Goal: Answer question/provide support: Answer question/provide support

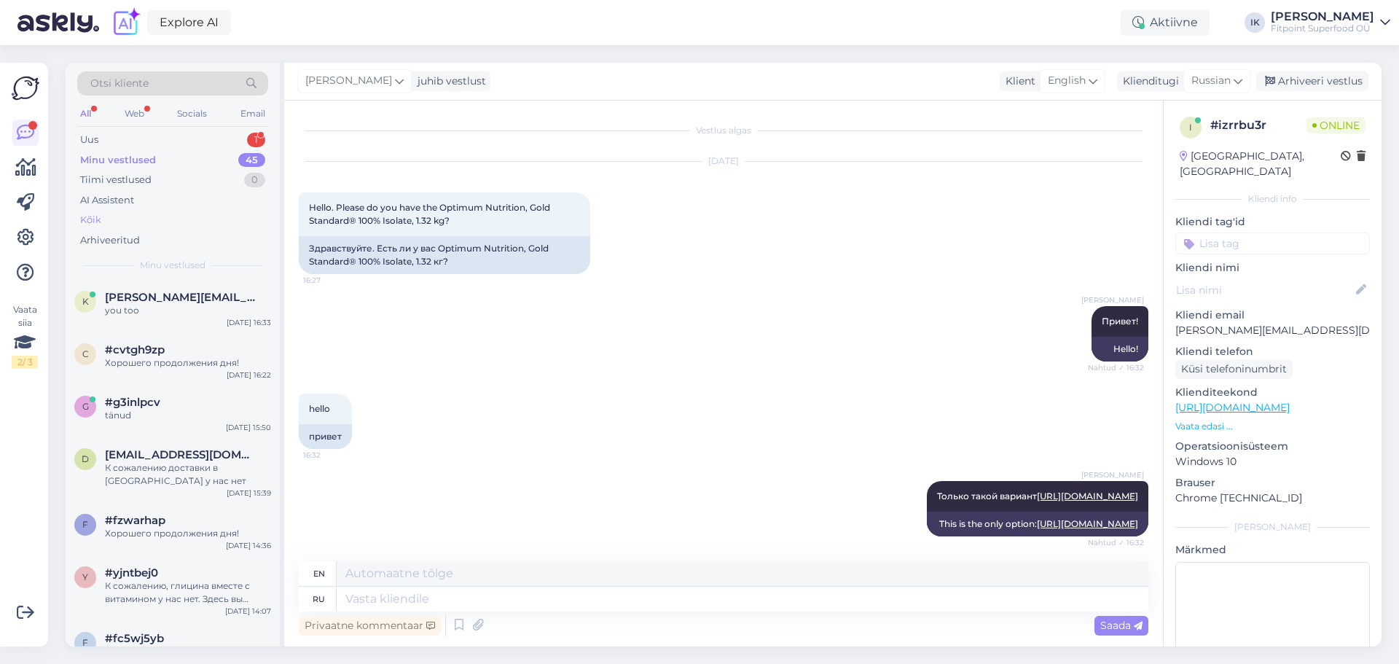
scroll to position [581, 0]
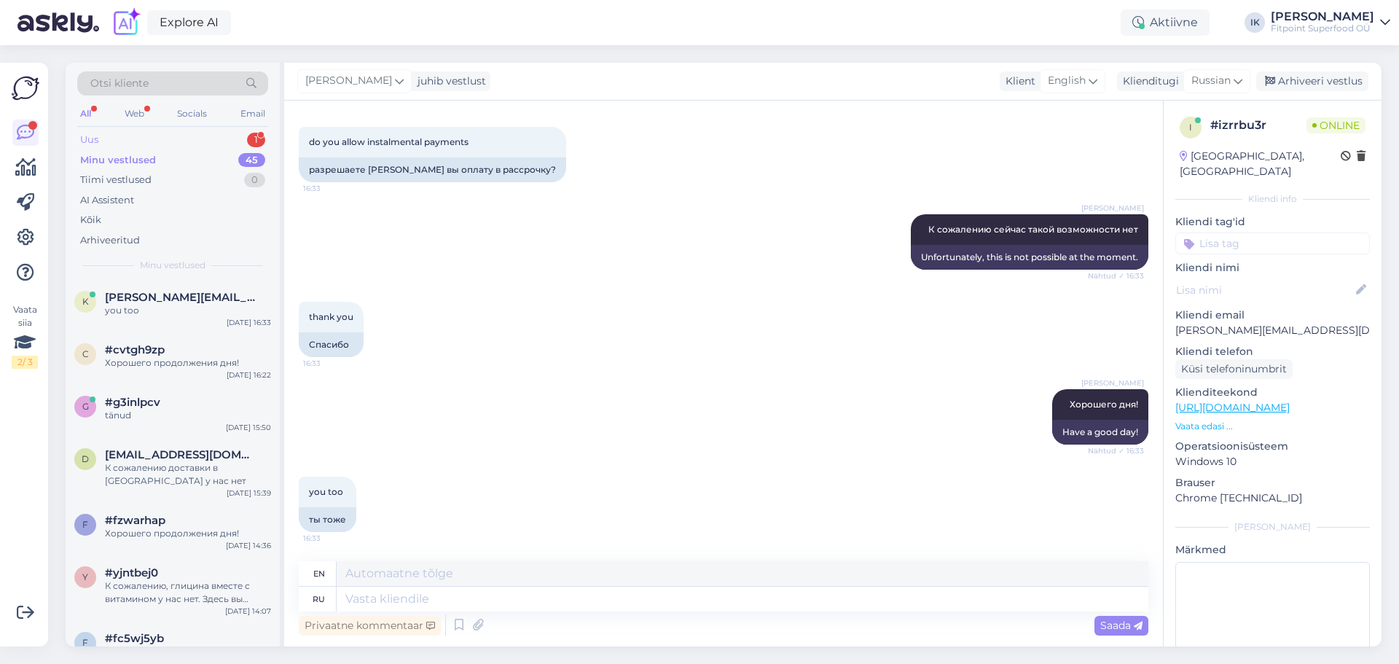
click at [136, 141] on div "Uus 1" at bounding box center [172, 140] width 191 height 20
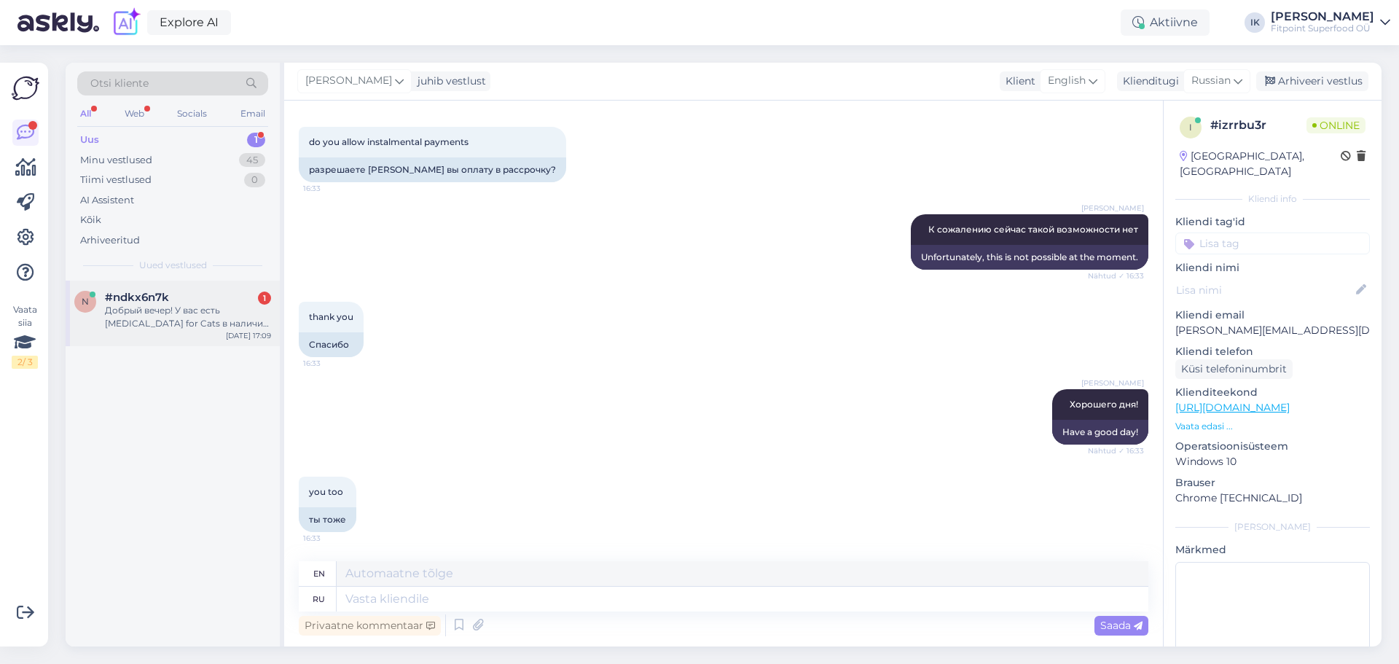
click at [168, 321] on div "Добрый вечер! У вас есть [MEDICAL_DATA] for Cats в наличии в Järve Keskus? Я хо…" at bounding box center [188, 317] width 166 height 26
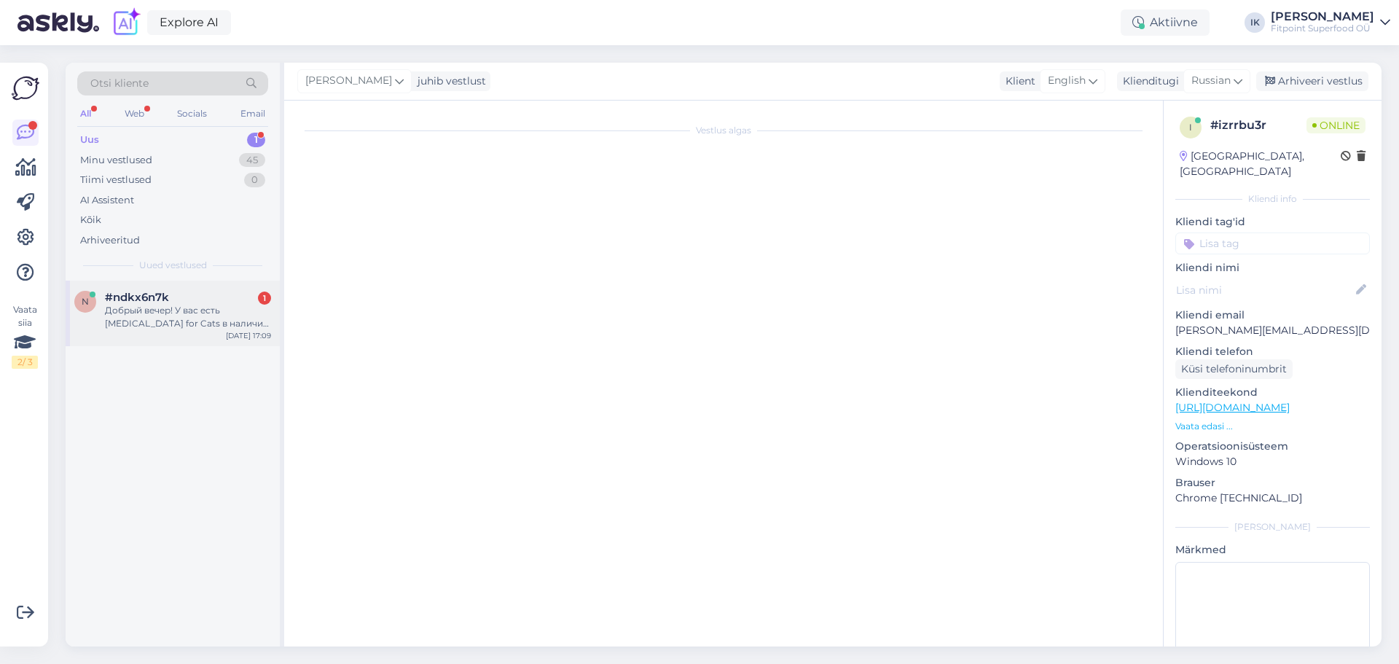
scroll to position [0, 0]
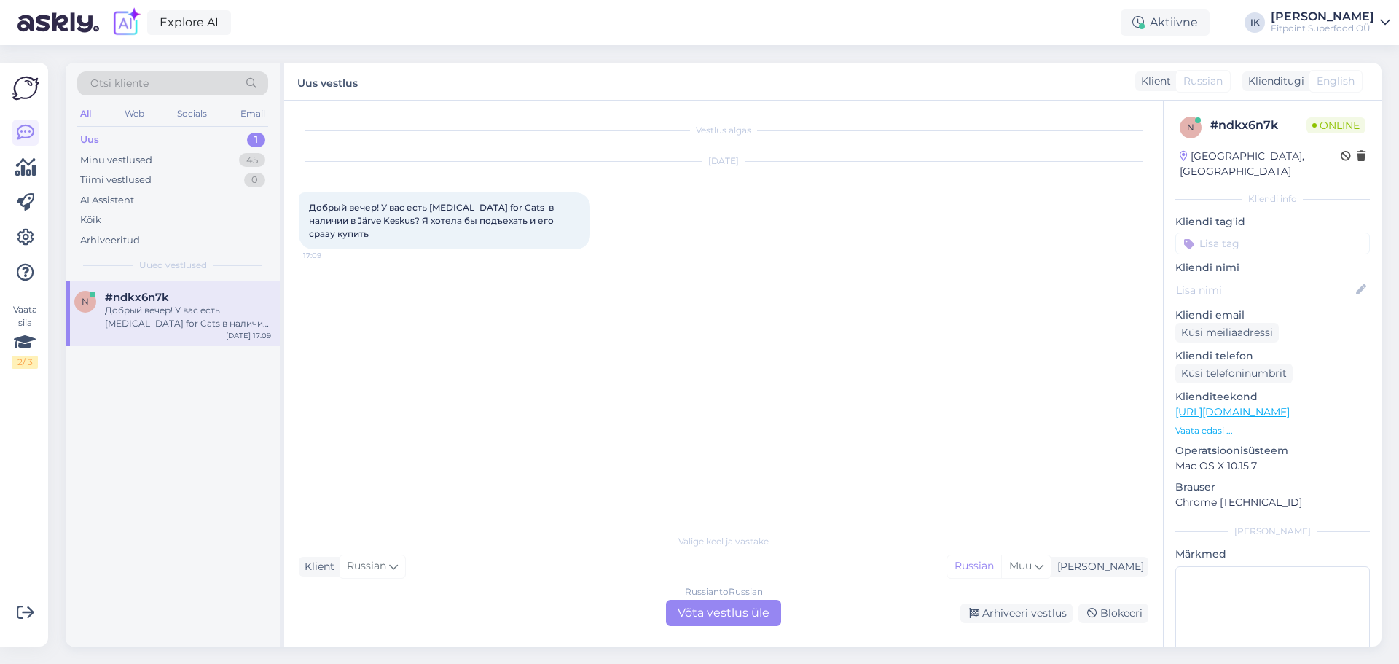
click at [716, 610] on div "Russian to Russian Võta vestlus üle" at bounding box center [723, 613] width 115 height 26
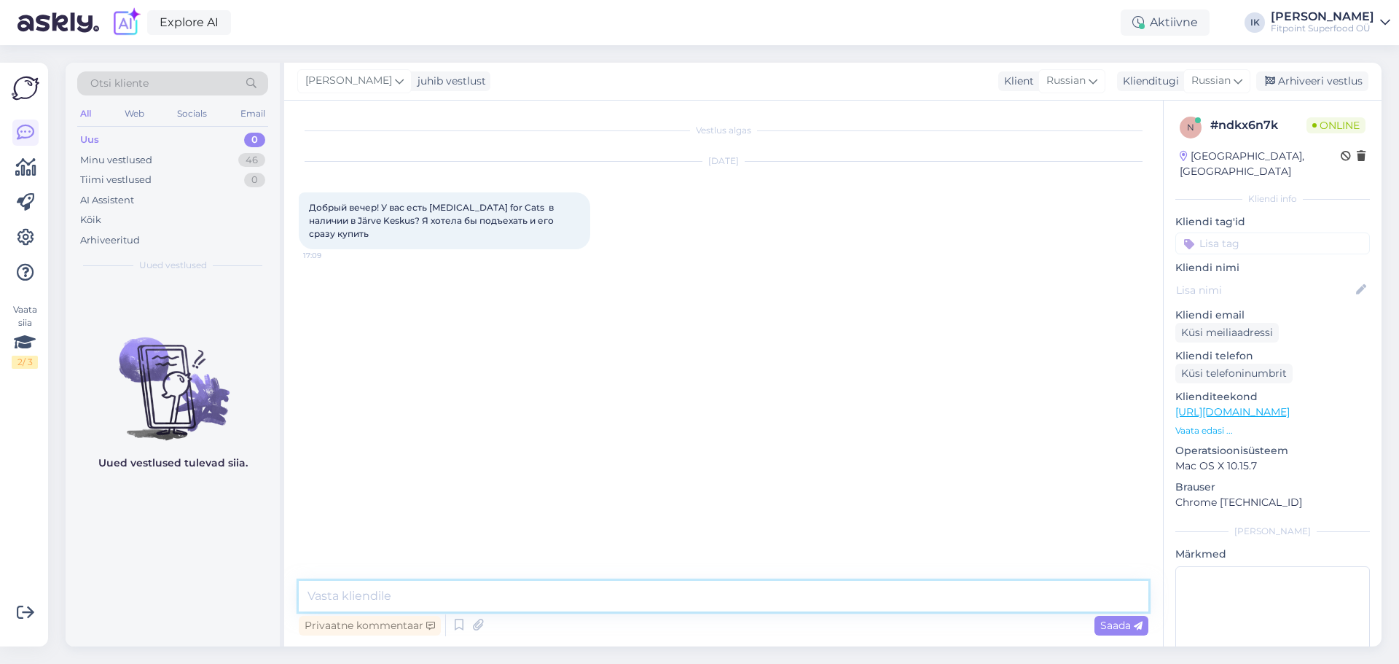
click at [354, 597] on textarea at bounding box center [724, 596] width 850 height 31
type textarea "l"
type textarea "Добрый вечер!"
type textarea "Да, есть одна баночка"
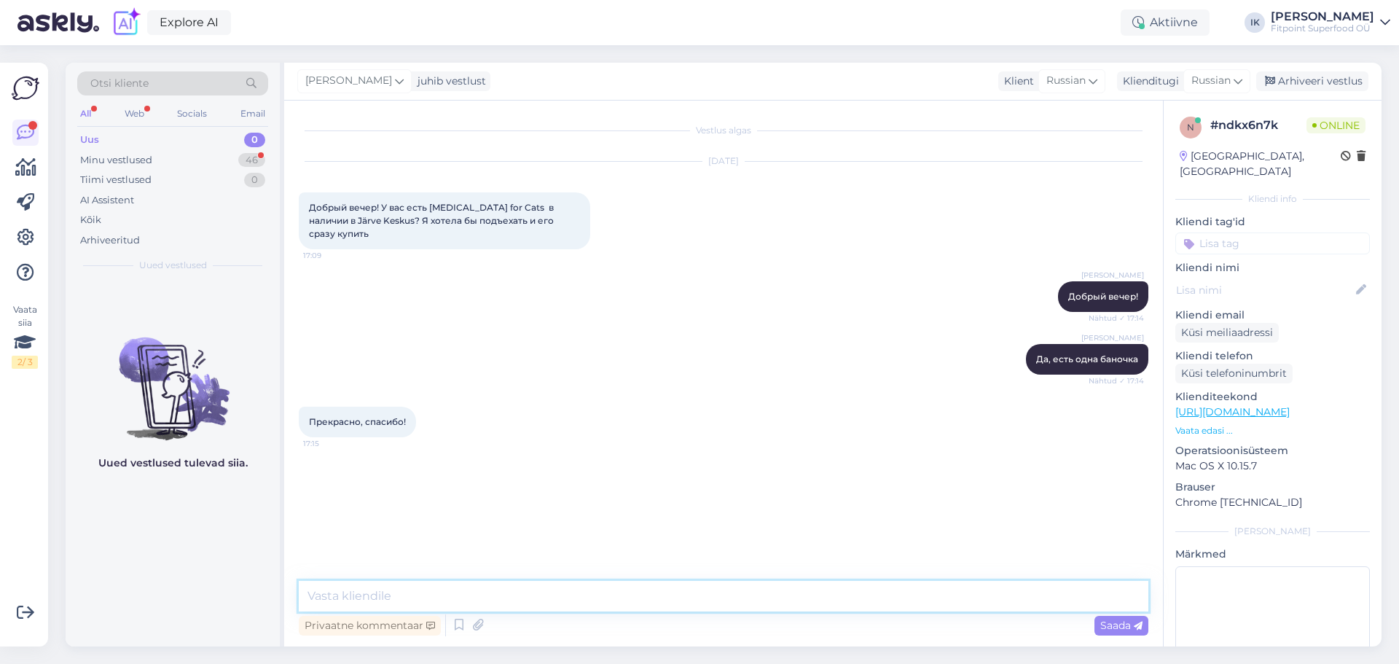
click at [344, 594] on textarea at bounding box center [724, 596] width 850 height 31
click at [162, 155] on div "Minu vestlused 46" at bounding box center [172, 160] width 191 height 20
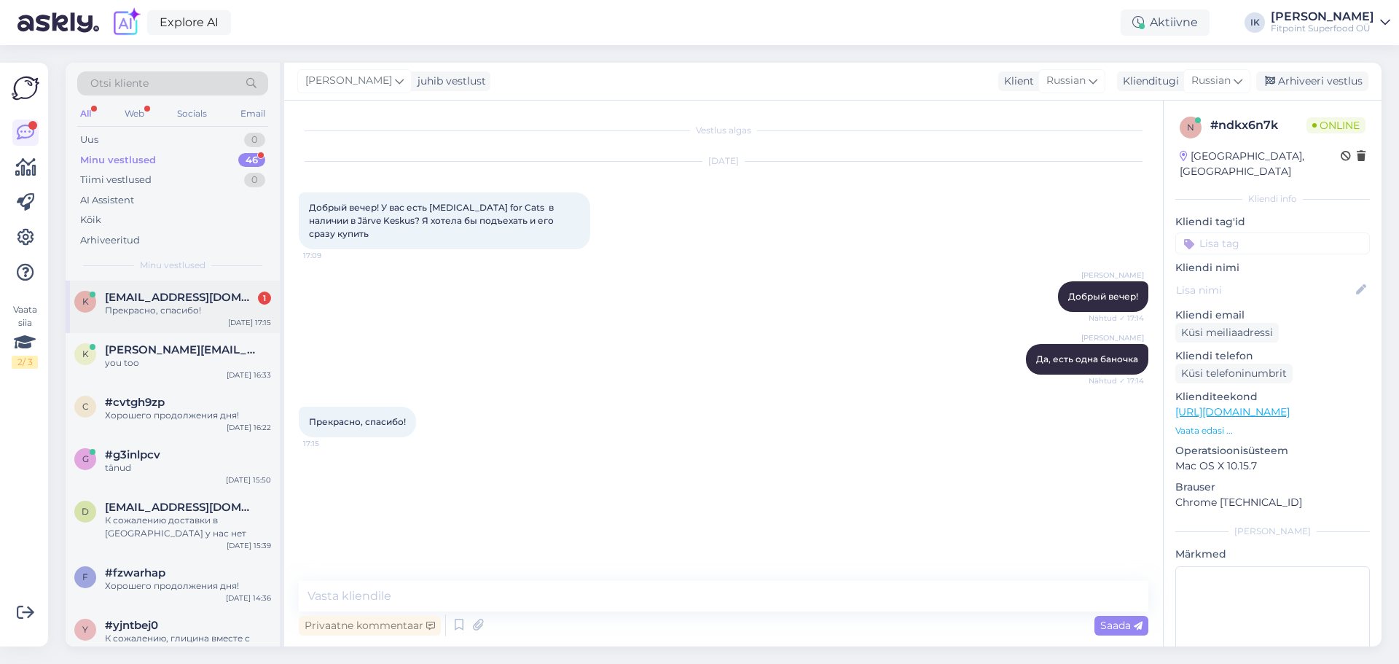
click at [197, 310] on div "Прекрасно, спасибо!" at bounding box center [188, 310] width 166 height 13
